Goal: Use online tool/utility: Utilize a website feature to perform a specific function

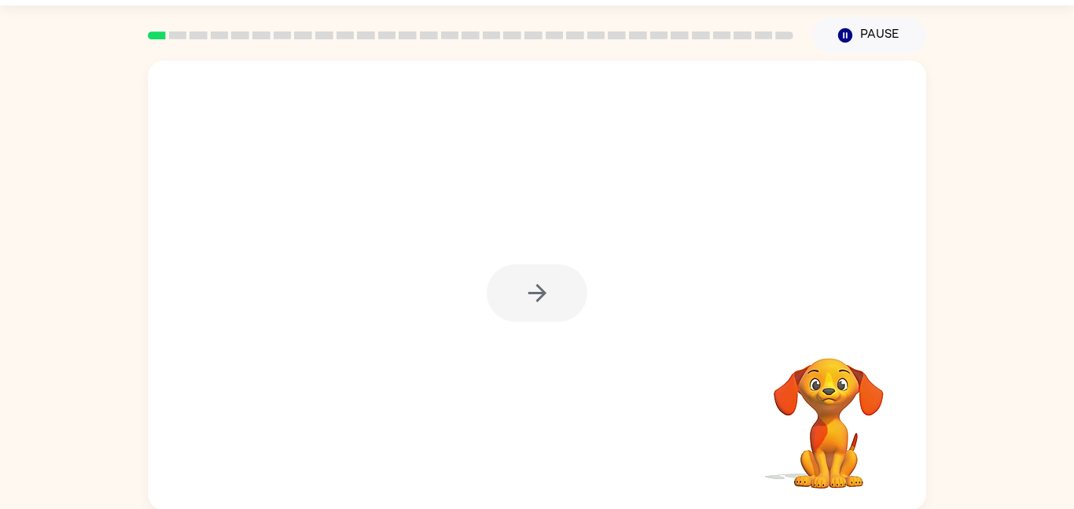
scroll to position [44, 0]
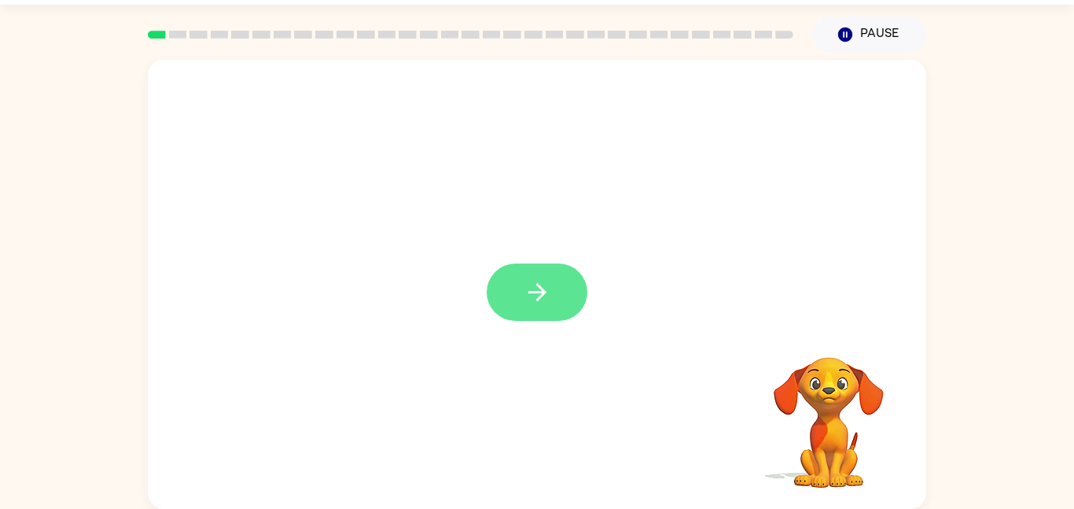
click at [526, 285] on icon "button" at bounding box center [538, 292] width 28 height 28
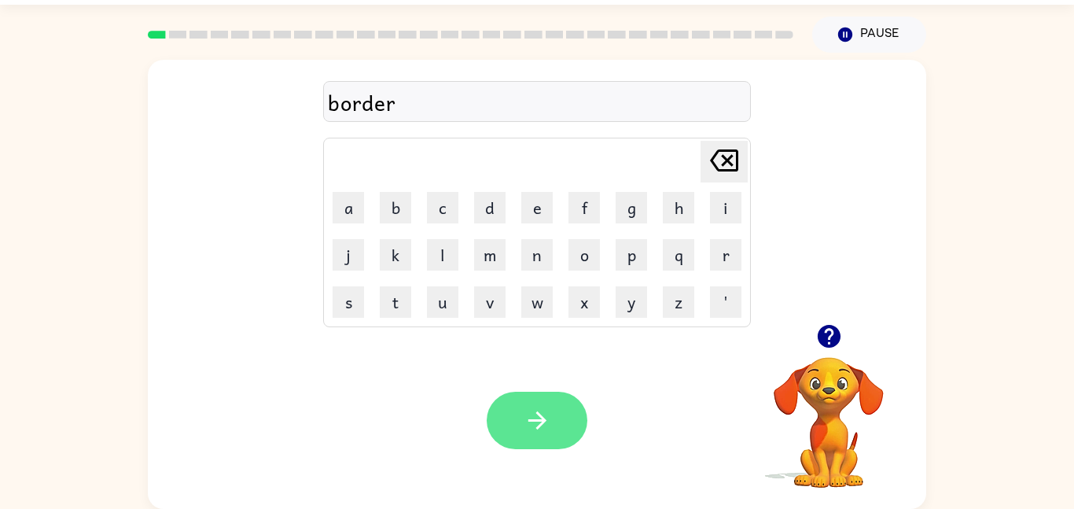
click at [543, 428] on icon "button" at bounding box center [538, 420] width 28 height 28
click at [533, 435] on button "button" at bounding box center [537, 420] width 101 height 57
click at [520, 430] on button "button" at bounding box center [537, 420] width 101 height 57
click at [558, 430] on button "button" at bounding box center [537, 420] width 101 height 57
click at [518, 403] on button "button" at bounding box center [537, 420] width 101 height 57
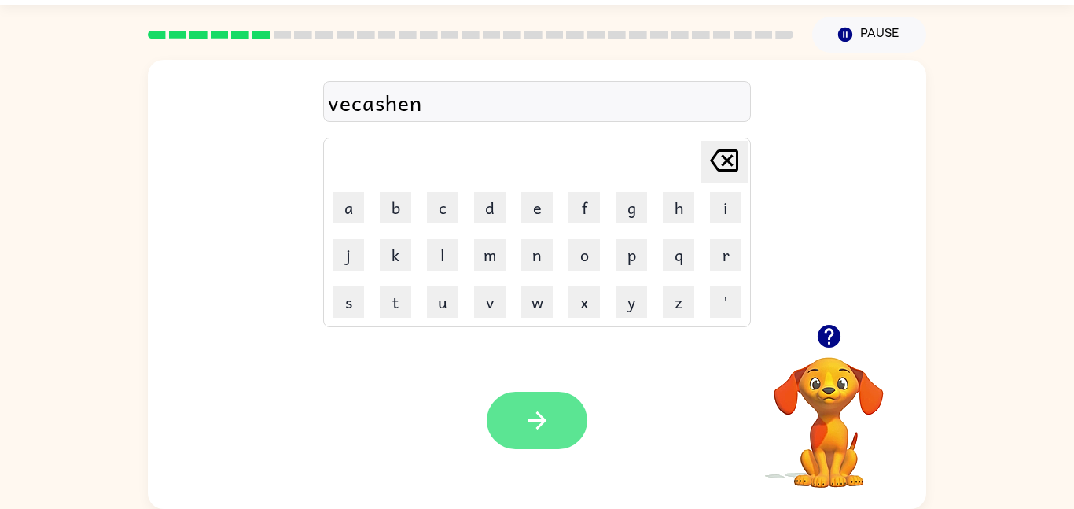
click at [531, 414] on icon "button" at bounding box center [538, 420] width 28 height 28
click at [538, 402] on button "button" at bounding box center [537, 420] width 101 height 57
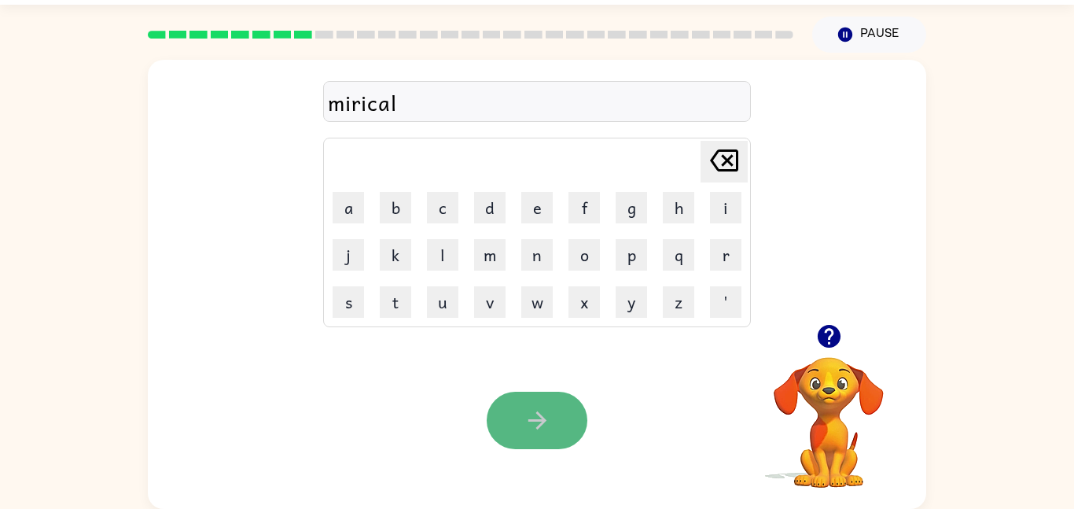
click at [572, 421] on button "button" at bounding box center [537, 420] width 101 height 57
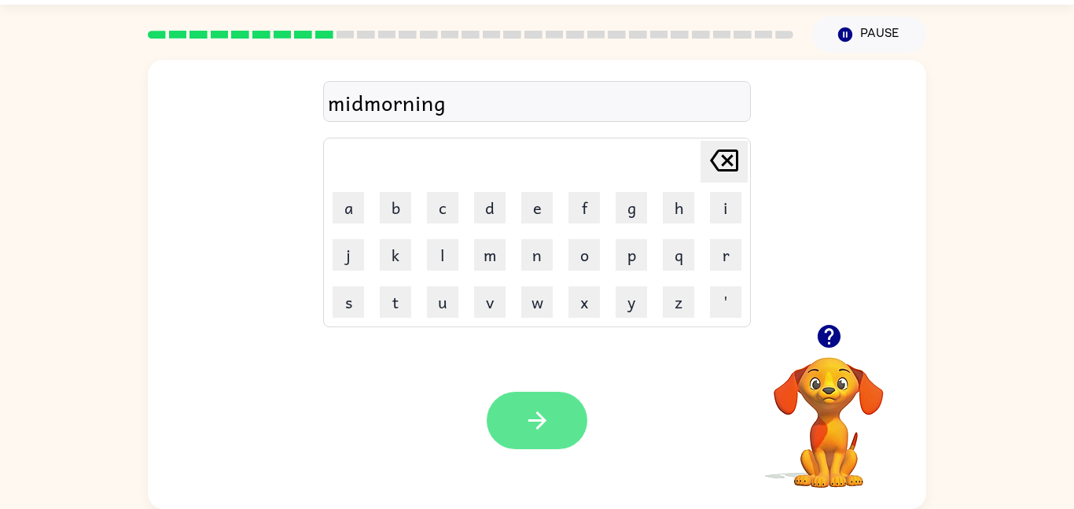
click at [535, 422] on icon "button" at bounding box center [538, 420] width 28 height 28
click at [536, 431] on icon "button" at bounding box center [538, 420] width 28 height 28
click at [546, 427] on icon "button" at bounding box center [538, 420] width 28 height 28
click at [518, 423] on button "button" at bounding box center [537, 420] width 101 height 57
click at [552, 428] on button "button" at bounding box center [537, 420] width 101 height 57
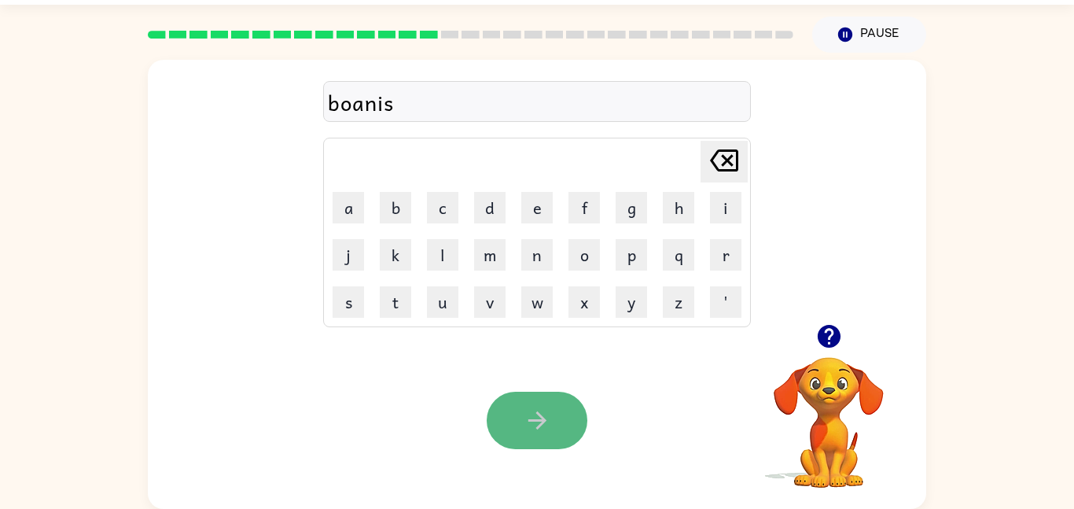
click at [520, 406] on button "button" at bounding box center [537, 420] width 101 height 57
click at [526, 408] on icon "button" at bounding box center [538, 420] width 28 height 28
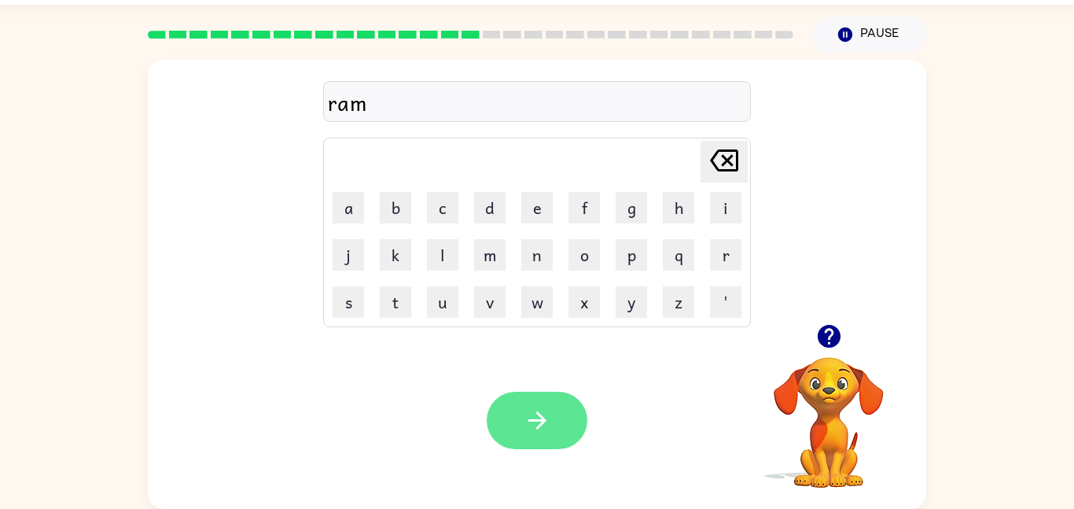
click at [532, 419] on icon "button" at bounding box center [537, 420] width 18 height 18
click at [551, 414] on button "button" at bounding box center [537, 420] width 101 height 57
click at [554, 421] on button "button" at bounding box center [537, 420] width 101 height 57
click at [543, 417] on icon "button" at bounding box center [538, 420] width 28 height 28
click at [525, 439] on button "button" at bounding box center [537, 420] width 101 height 57
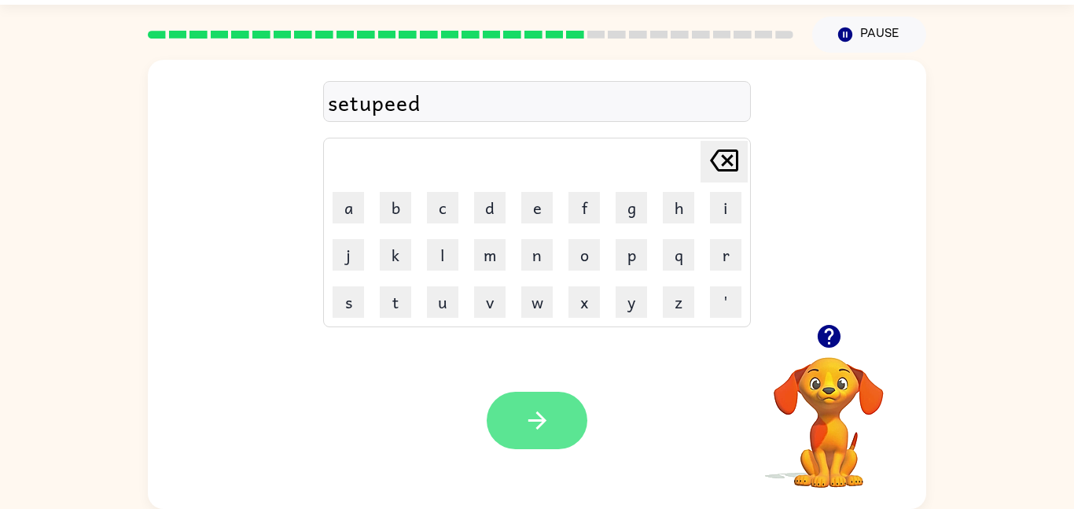
click at [524, 413] on icon "button" at bounding box center [538, 420] width 28 height 28
click at [555, 401] on button "button" at bounding box center [537, 420] width 101 height 57
click at [526, 421] on icon "button" at bounding box center [538, 420] width 28 height 28
click at [524, 425] on icon "button" at bounding box center [538, 420] width 28 height 28
click at [524, 426] on icon "button" at bounding box center [538, 420] width 28 height 28
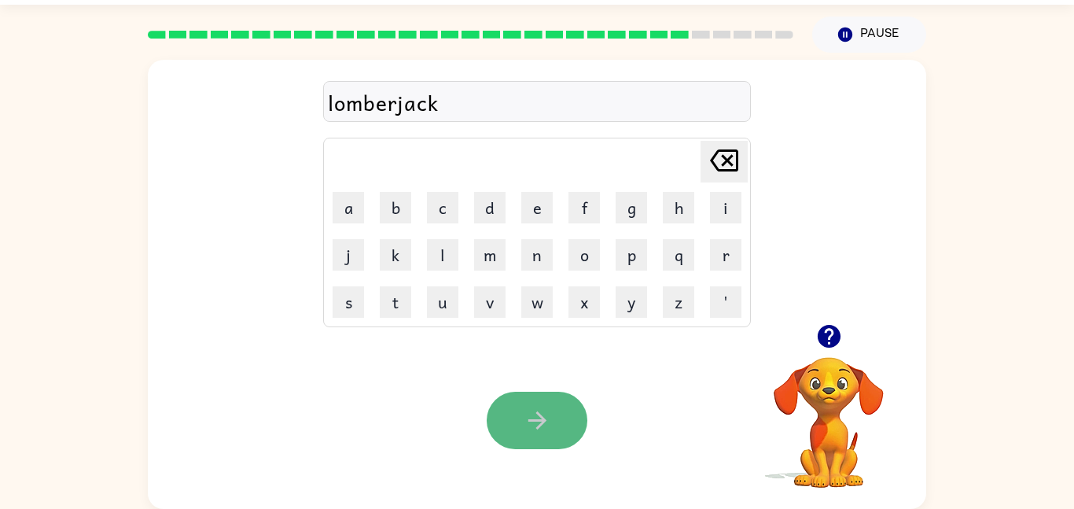
click at [561, 425] on button "button" at bounding box center [537, 420] width 101 height 57
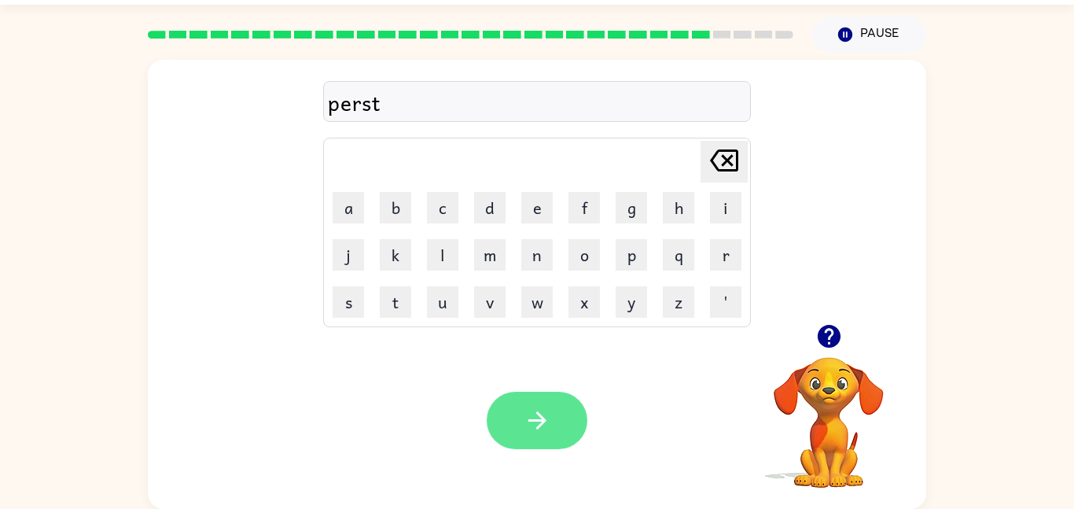
click at [578, 427] on button "button" at bounding box center [537, 420] width 101 height 57
click at [548, 427] on icon "button" at bounding box center [538, 420] width 28 height 28
click at [557, 428] on button "button" at bounding box center [537, 420] width 101 height 57
click at [548, 415] on icon "button" at bounding box center [538, 420] width 28 height 28
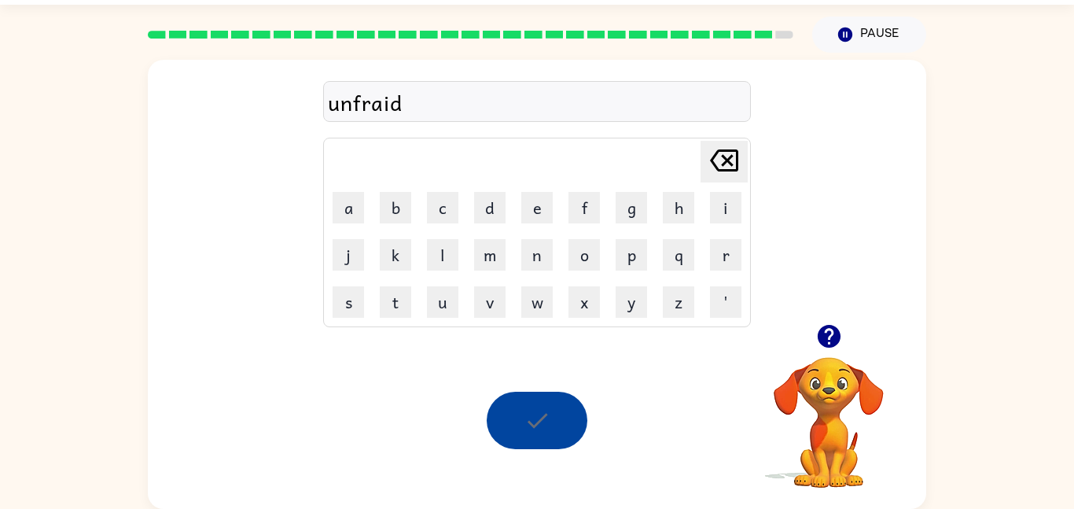
scroll to position [16, 0]
